Goal: Register for event/course

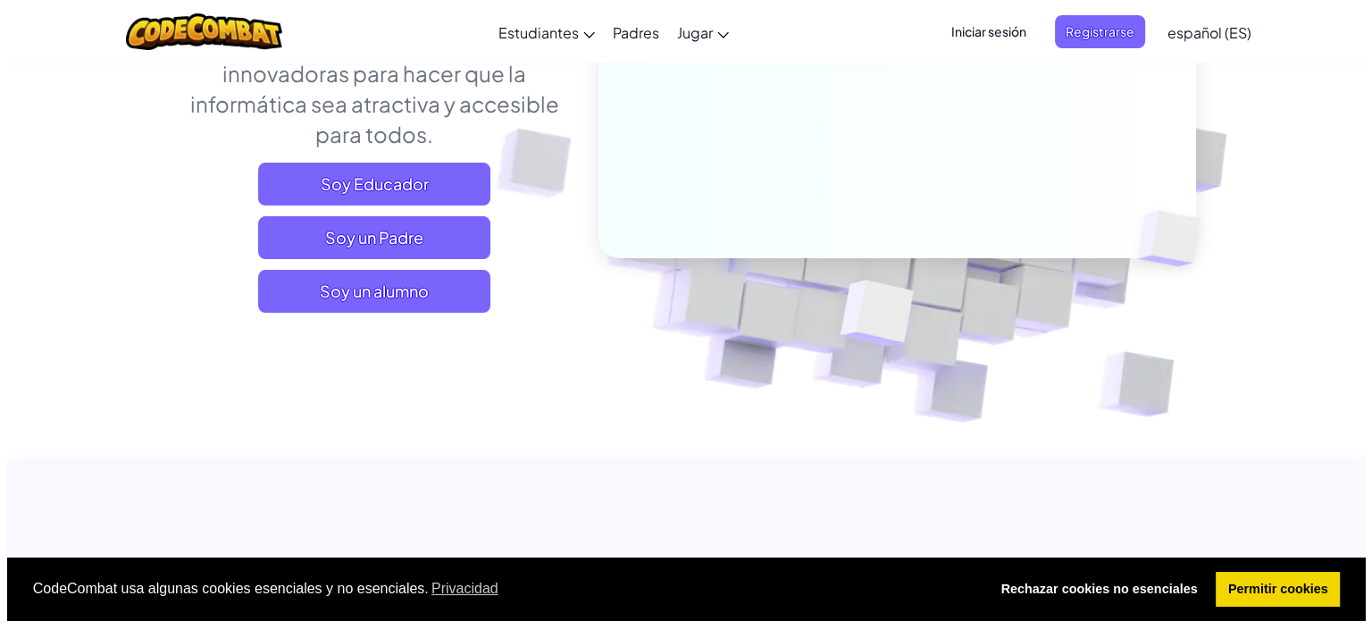
scroll to position [357, 0]
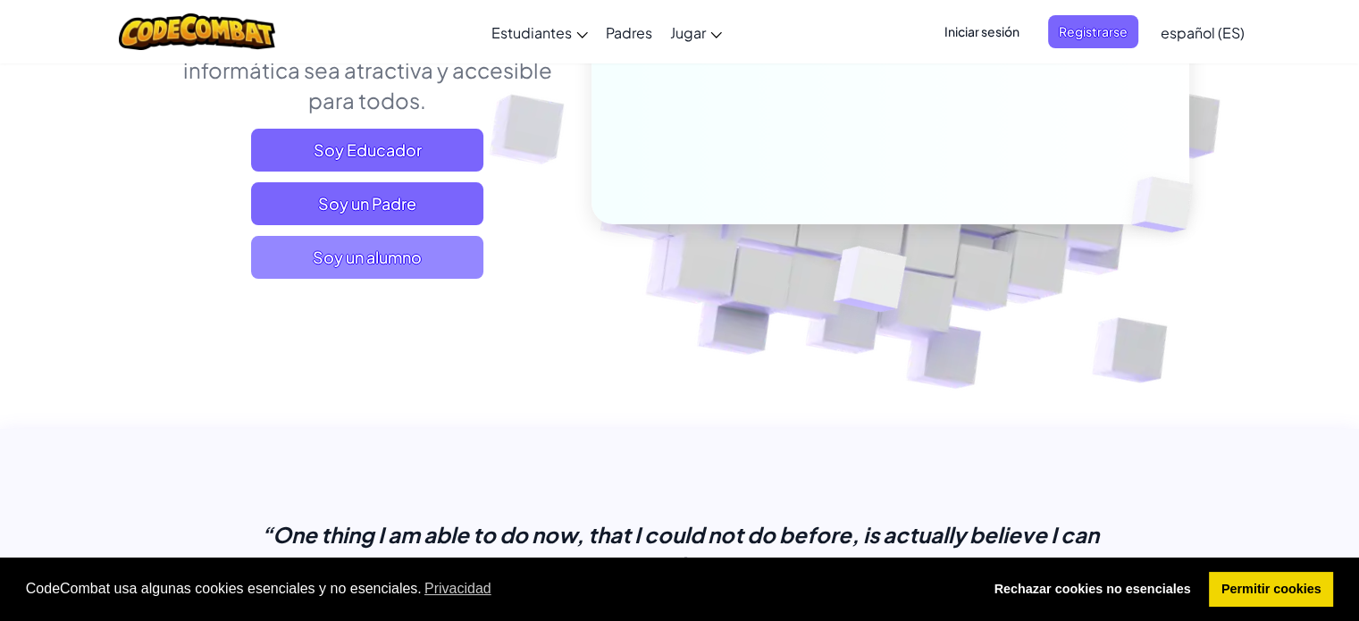
click at [440, 257] on span "Soy un alumno" at bounding box center [367, 257] width 232 height 43
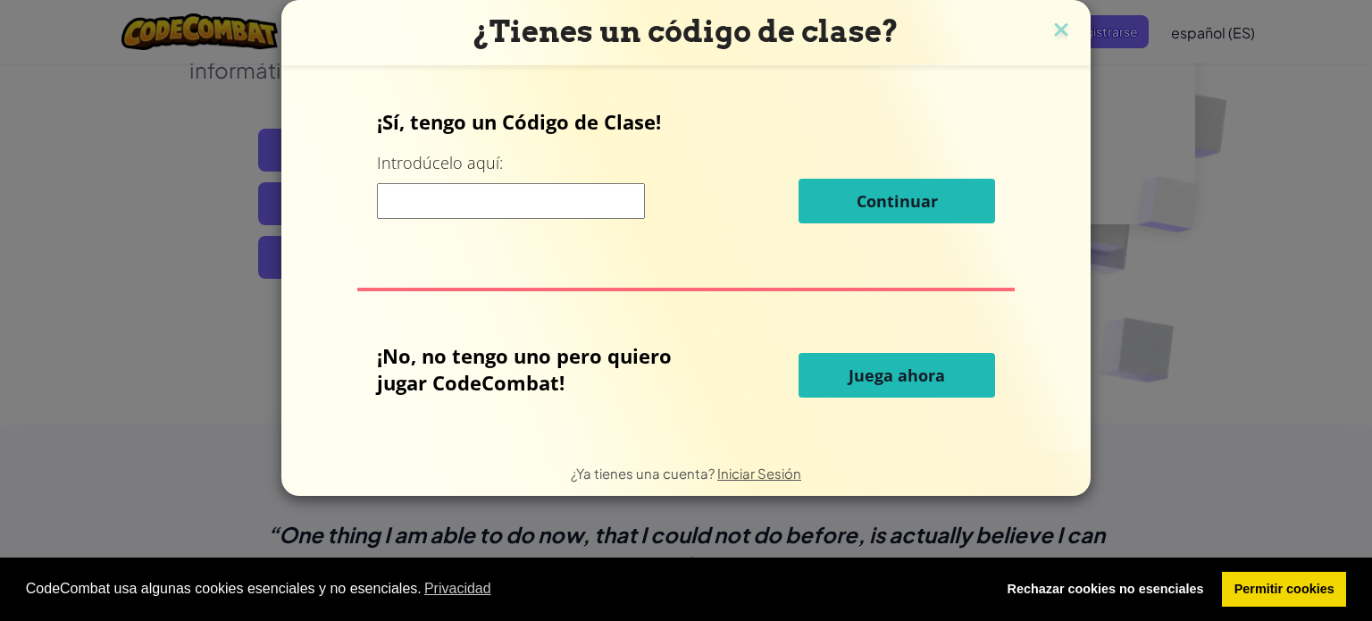
click at [877, 385] on button "Juega ahora" at bounding box center [897, 375] width 197 height 45
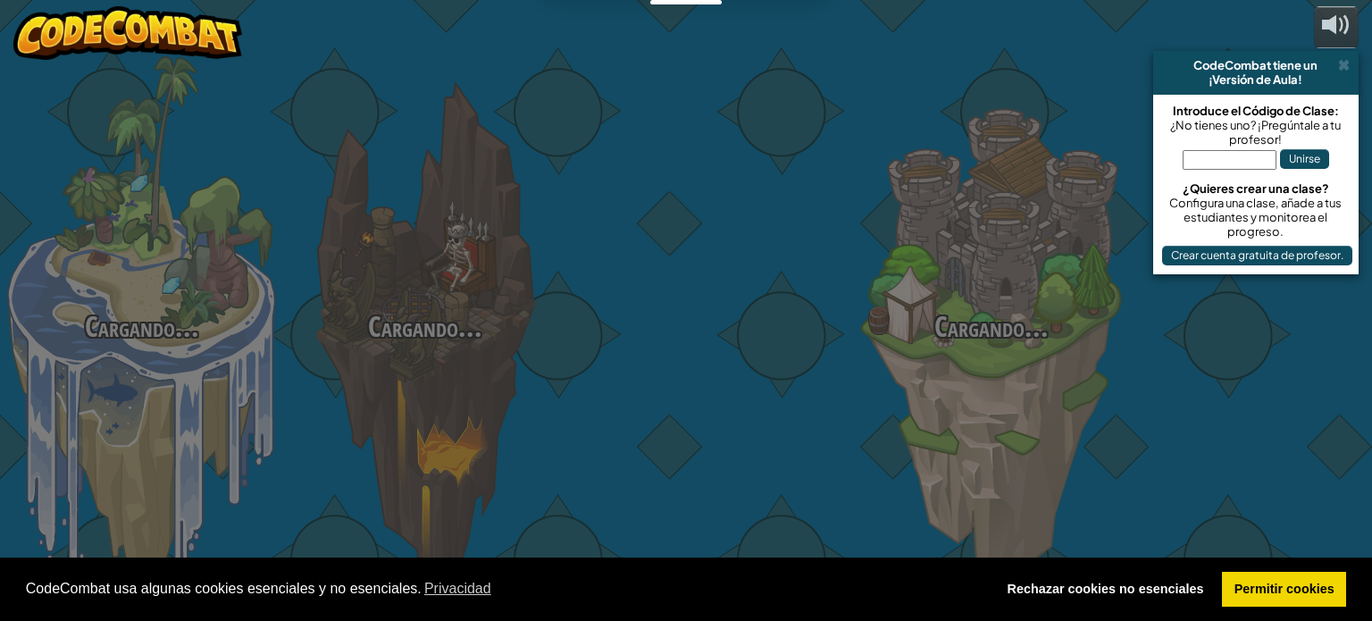
select select "es-ES"
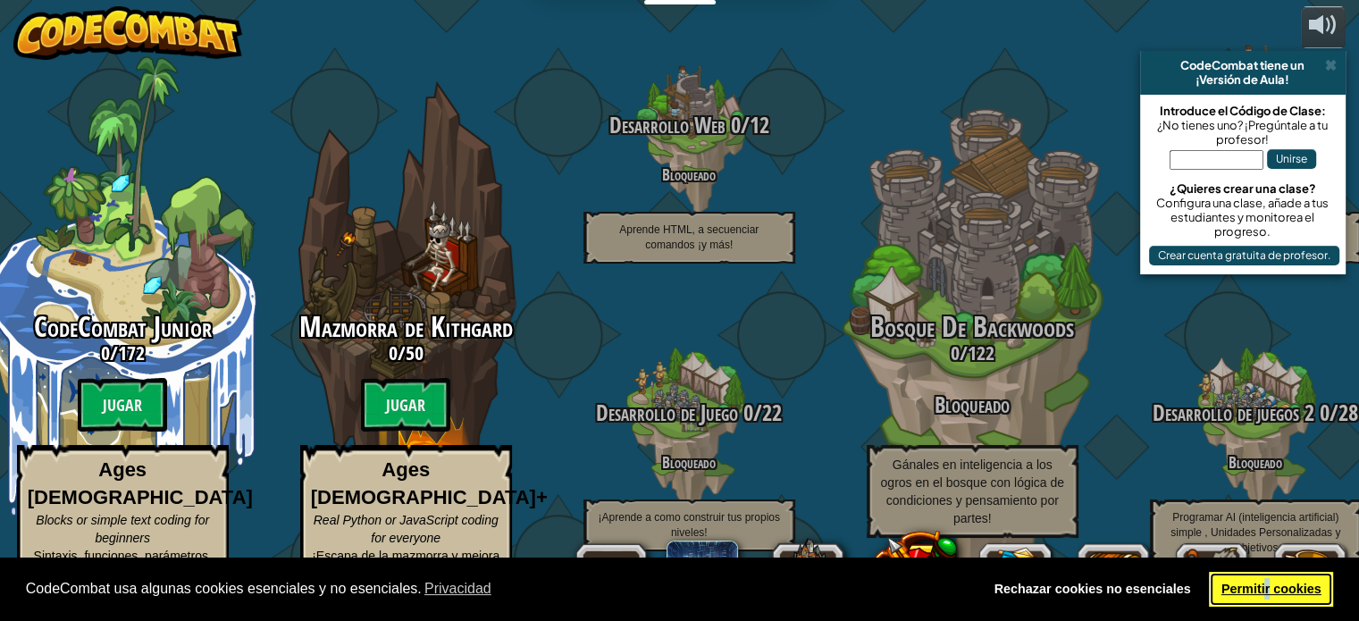
click at [1269, 585] on link "Permitir cookies" at bounding box center [1271, 590] width 124 height 36
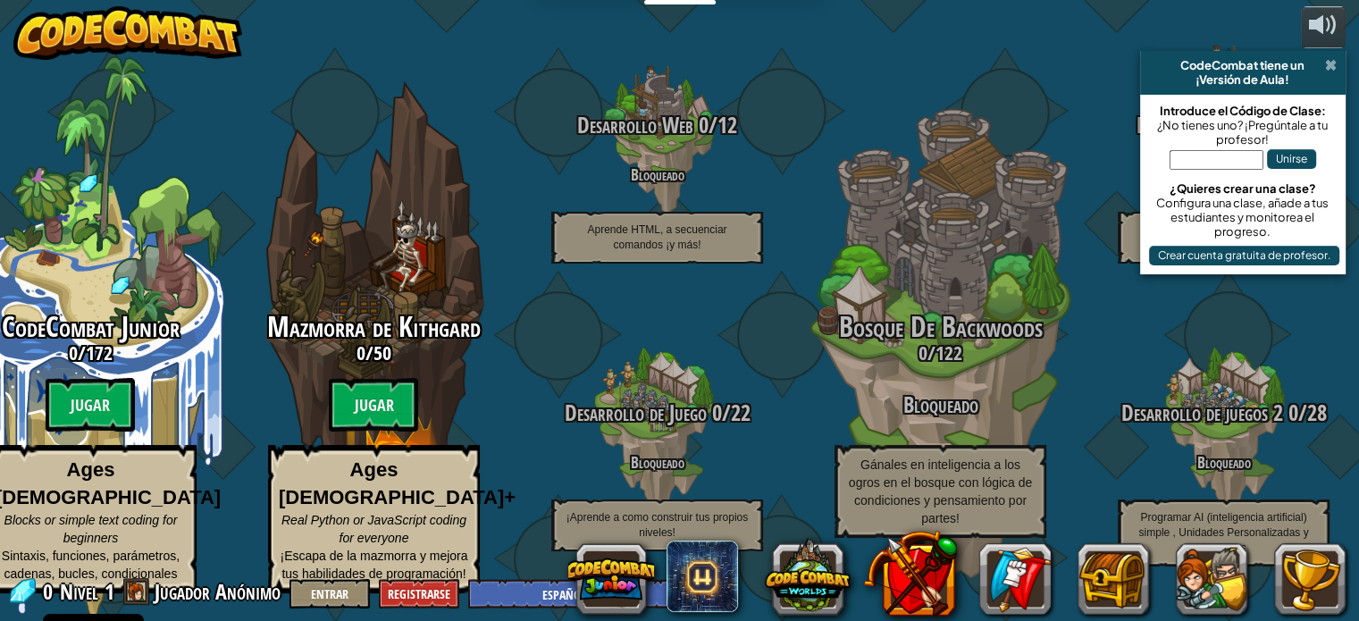
click at [1333, 61] on span at bounding box center [1331, 65] width 12 height 14
